Goal: Information Seeking & Learning: Learn about a topic

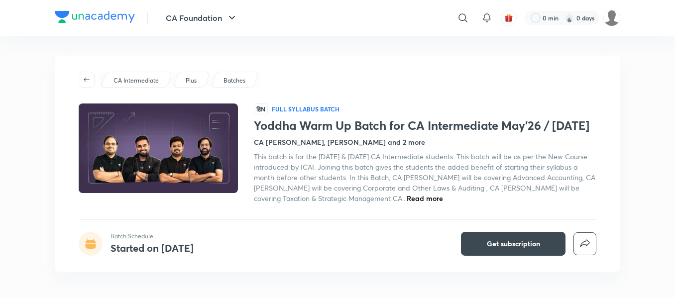
click at [198, 79] on div "Plus" at bounding box center [192, 80] width 38 height 16
click at [221, 76] on div "Batches" at bounding box center [234, 80] width 49 height 16
click at [219, 78] on div "Batches" at bounding box center [234, 80] width 49 height 16
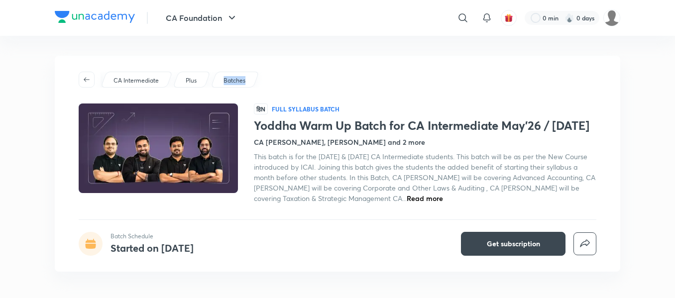
click at [219, 78] on div "Batches" at bounding box center [234, 80] width 49 height 16
click at [185, 78] on div "Plus" at bounding box center [192, 80] width 38 height 16
click at [186, 78] on p "Plus" at bounding box center [191, 80] width 11 height 9
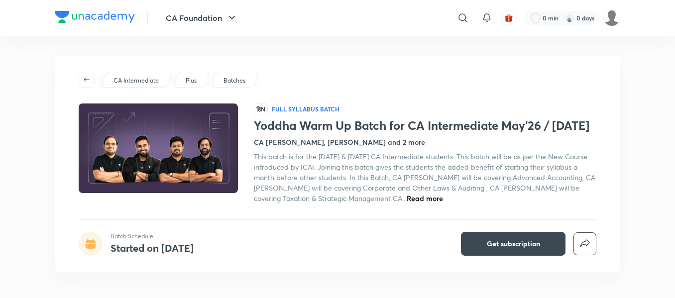
click at [186, 78] on p "Plus" at bounding box center [191, 80] width 11 height 9
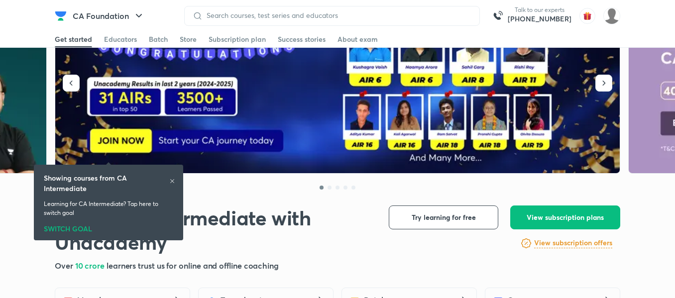
scroll to position [191, 0]
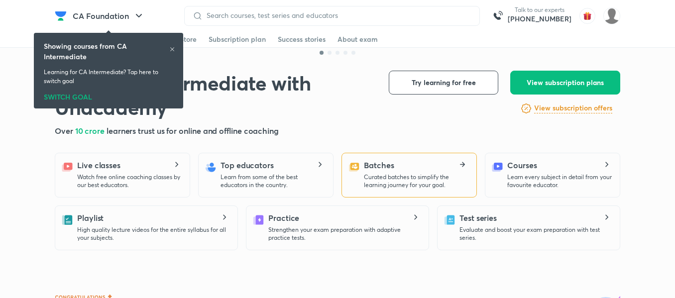
click at [367, 181] on p "Curated batches to simplify the learning journey for your goal." at bounding box center [416, 181] width 104 height 16
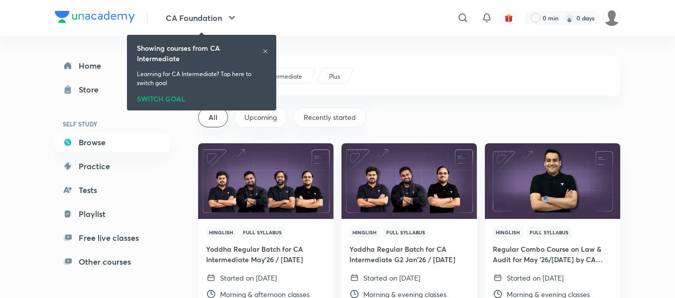
click at [263, 51] on icon at bounding box center [265, 51] width 6 height 6
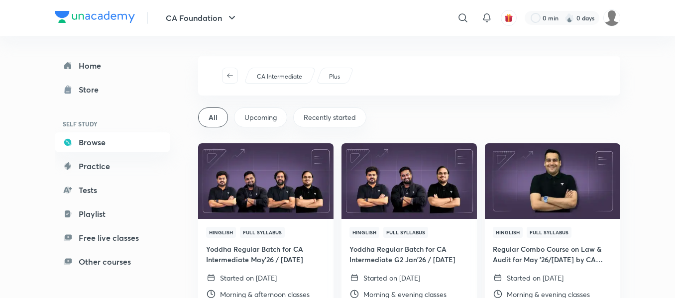
click at [453, 25] on div "​" at bounding box center [381, 18] width 183 height 24
click at [461, 18] on icon at bounding box center [463, 18] width 12 height 12
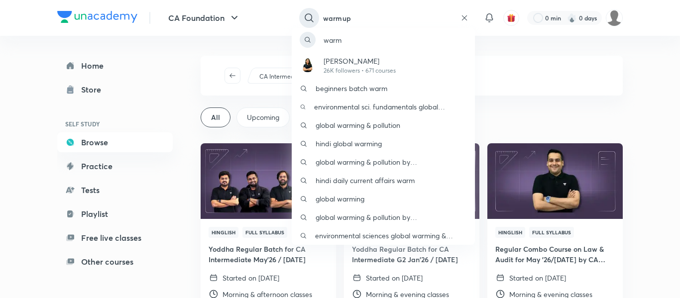
type input "warmup"
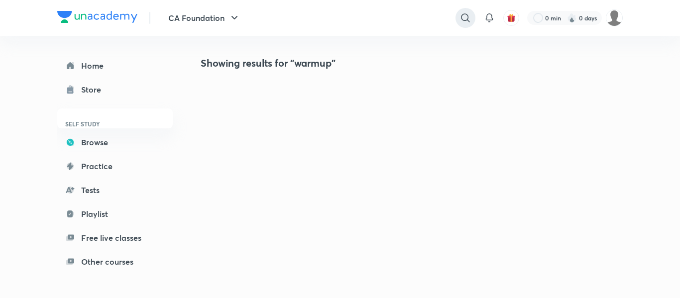
click at [460, 18] on icon at bounding box center [465, 18] width 12 height 12
